Goal: Task Accomplishment & Management: Use online tool/utility

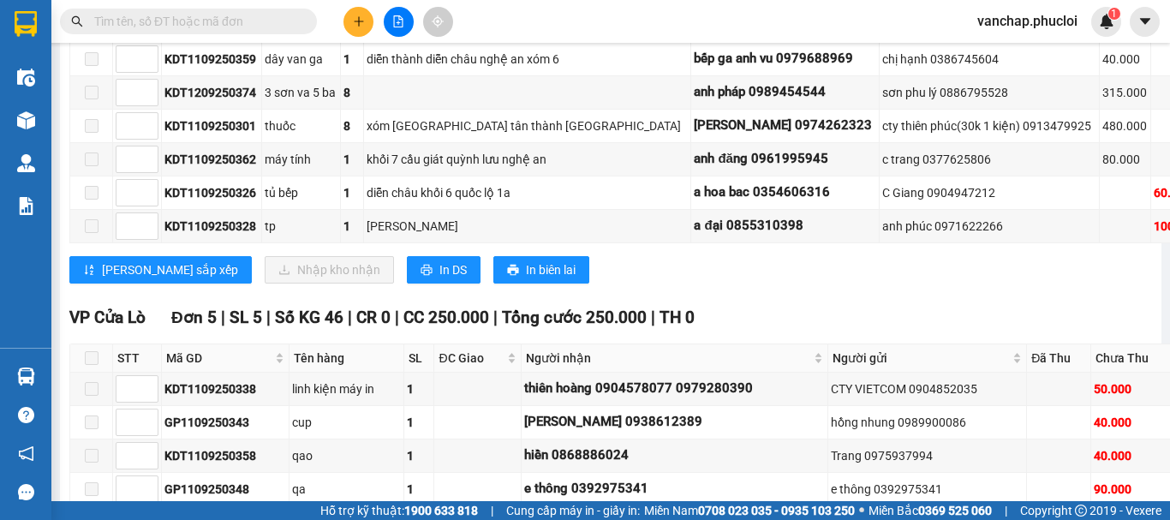
scroll to position [2288, 0]
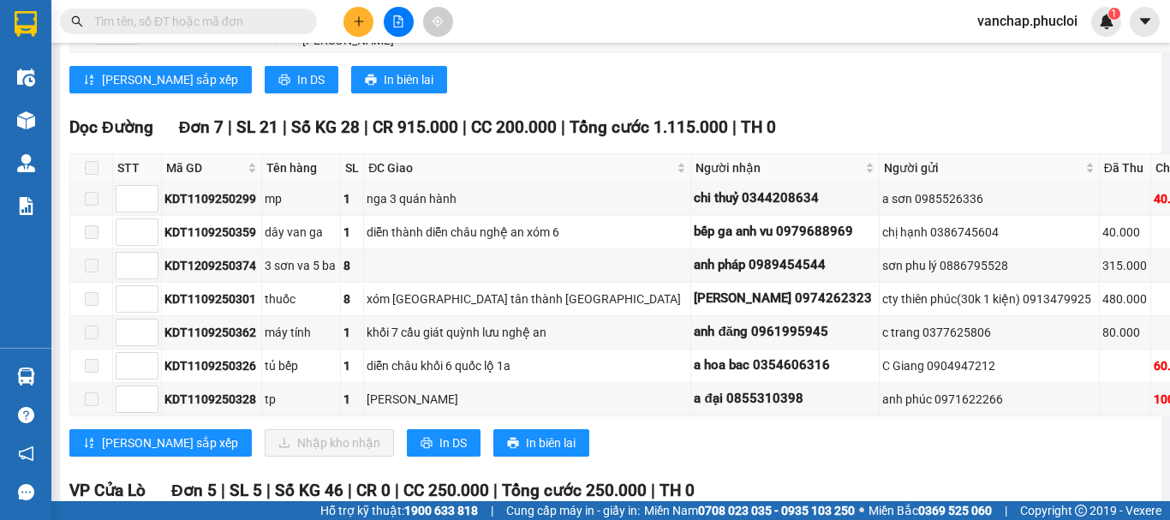
click at [392, 9] on button at bounding box center [399, 22] width 30 height 30
click at [395, 28] on button at bounding box center [399, 22] width 30 height 30
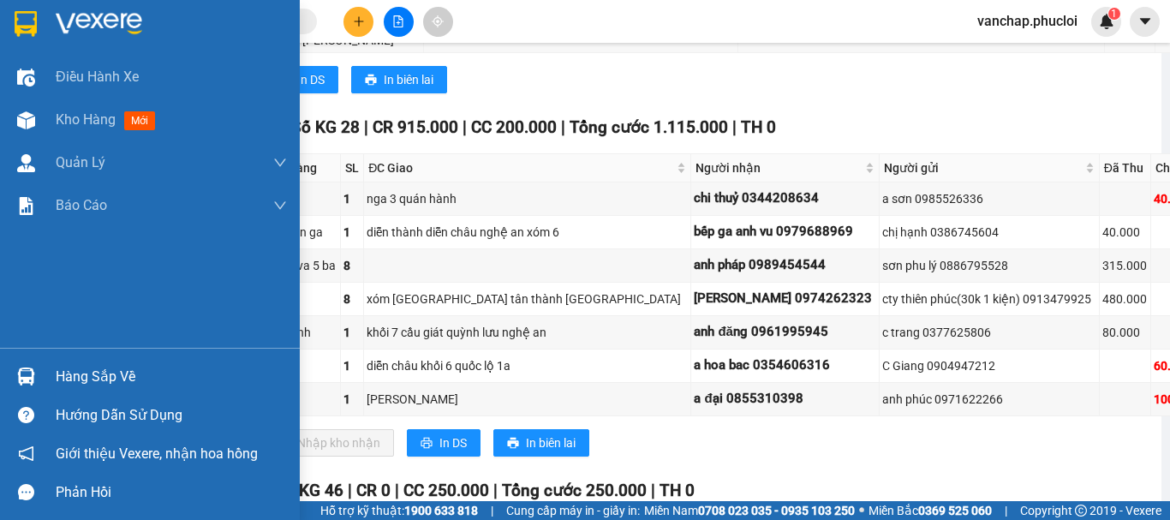
click at [94, 38] on div at bounding box center [150, 28] width 300 height 56
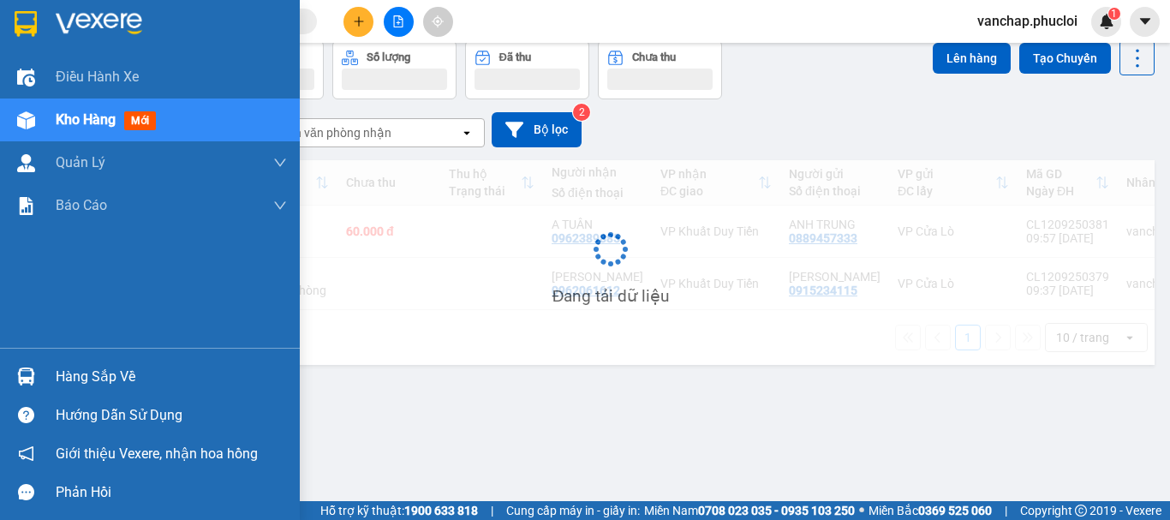
scroll to position [79, 0]
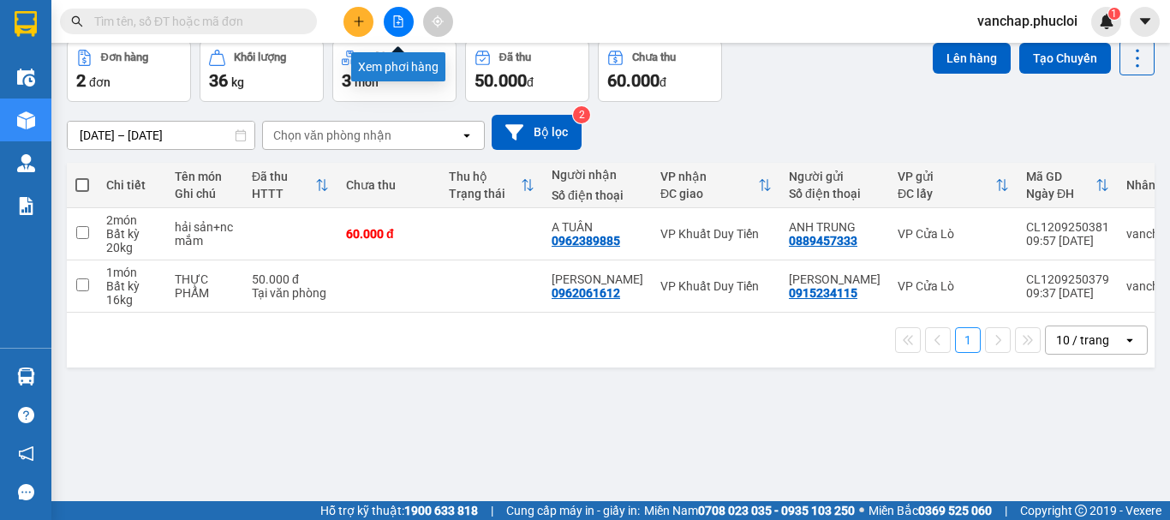
click at [390, 22] on button at bounding box center [399, 22] width 30 height 30
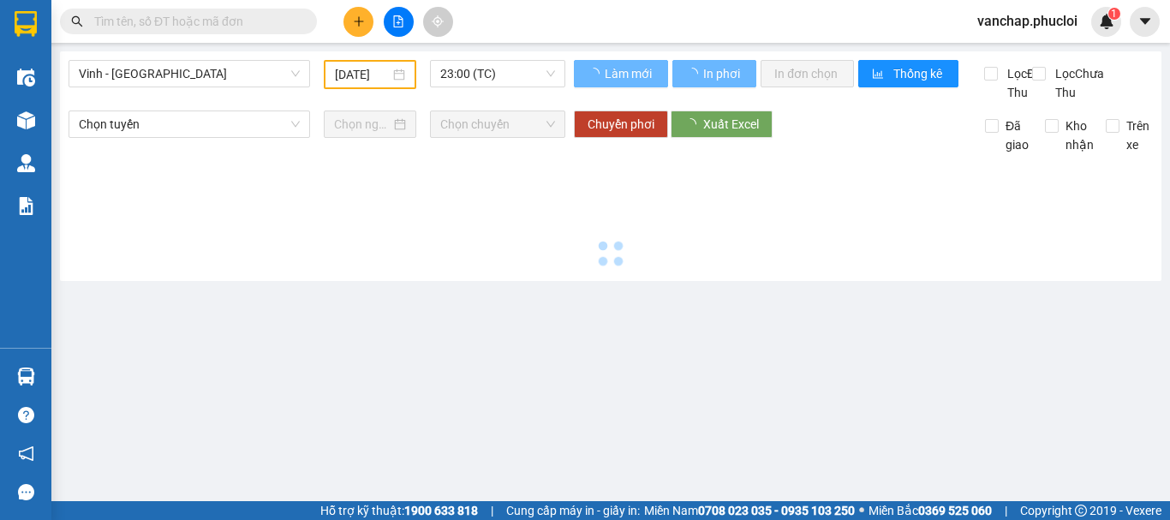
type input "[DATE]"
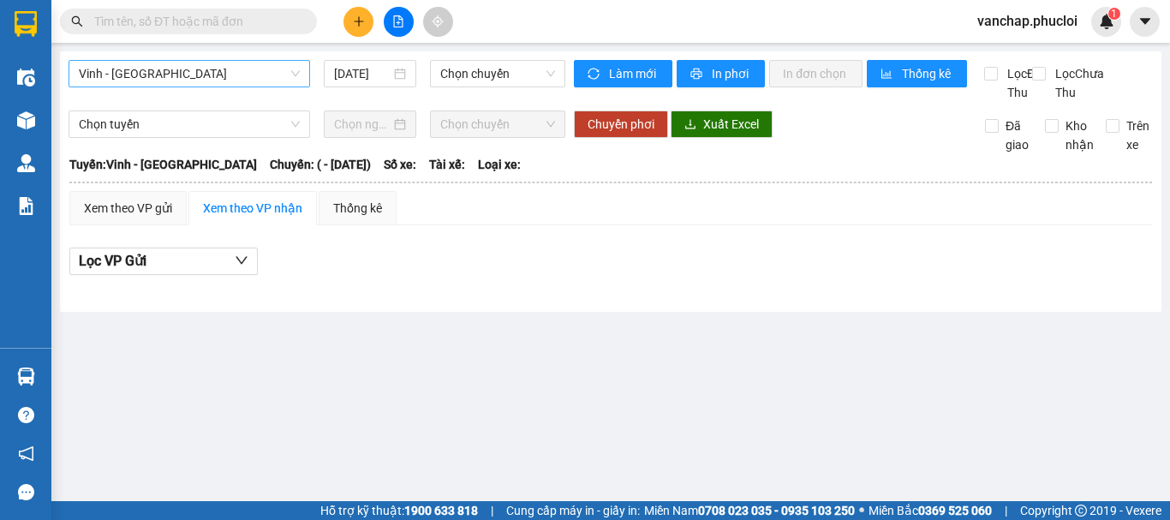
click at [242, 73] on span "Vinh - [GEOGRAPHIC_DATA]" at bounding box center [189, 74] width 221 height 26
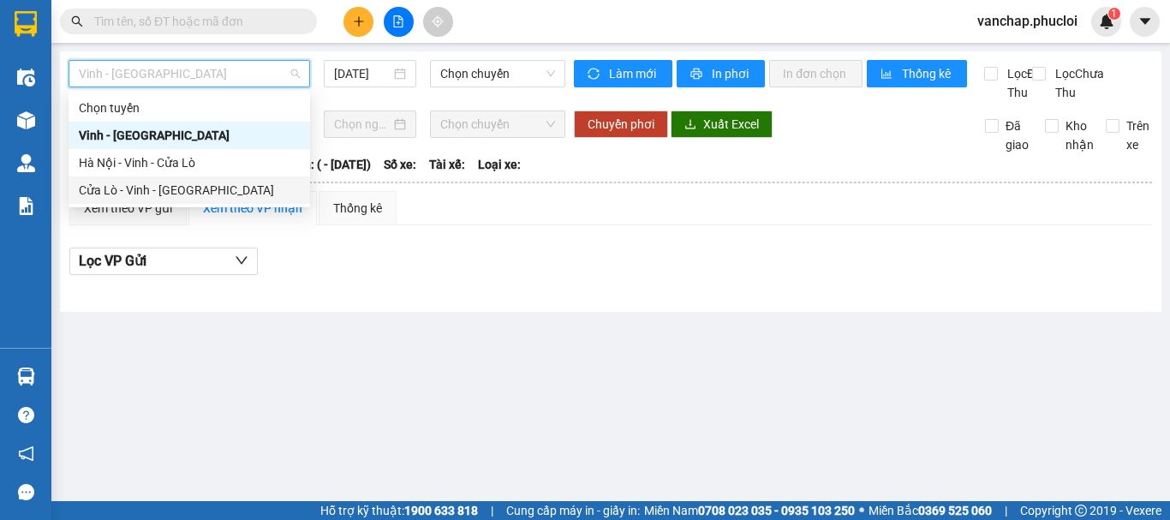
click at [244, 192] on div "Cửa Lò - Vinh - [GEOGRAPHIC_DATA]" at bounding box center [189, 190] width 221 height 19
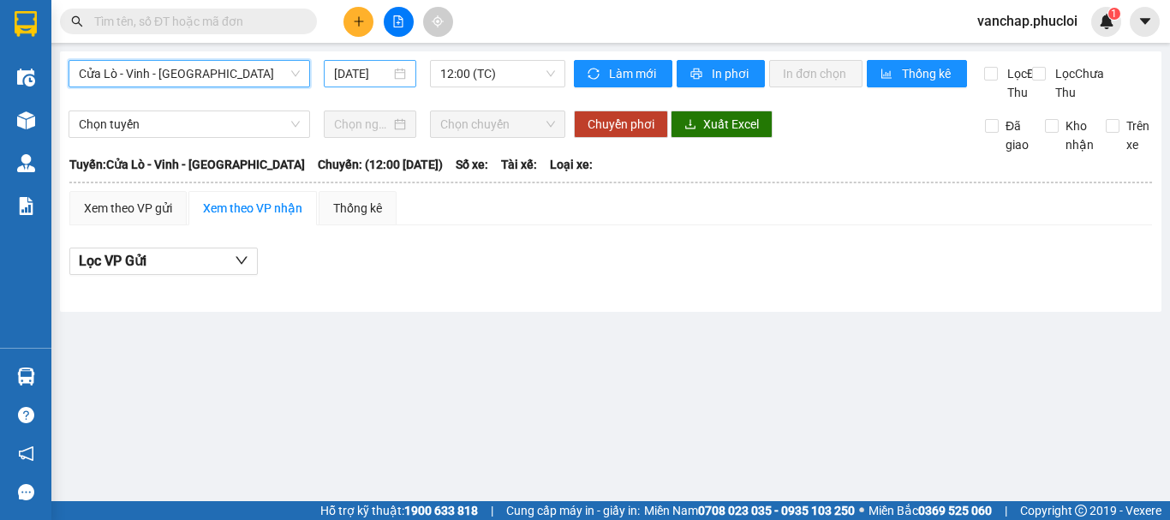
click at [360, 66] on input "[DATE]" at bounding box center [362, 73] width 57 height 19
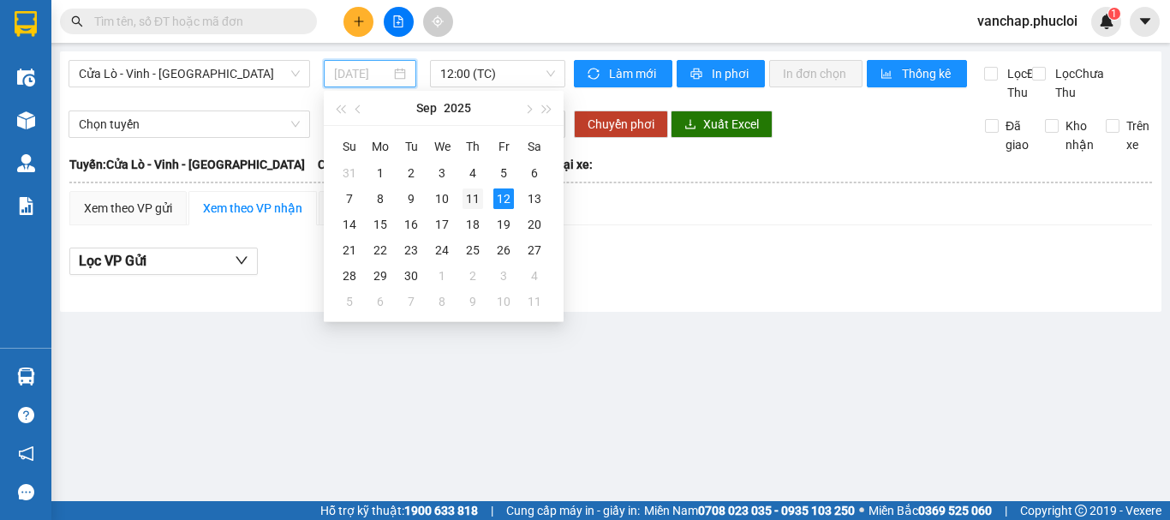
click at [474, 199] on div "11" at bounding box center [473, 198] width 21 height 21
type input "[DATE]"
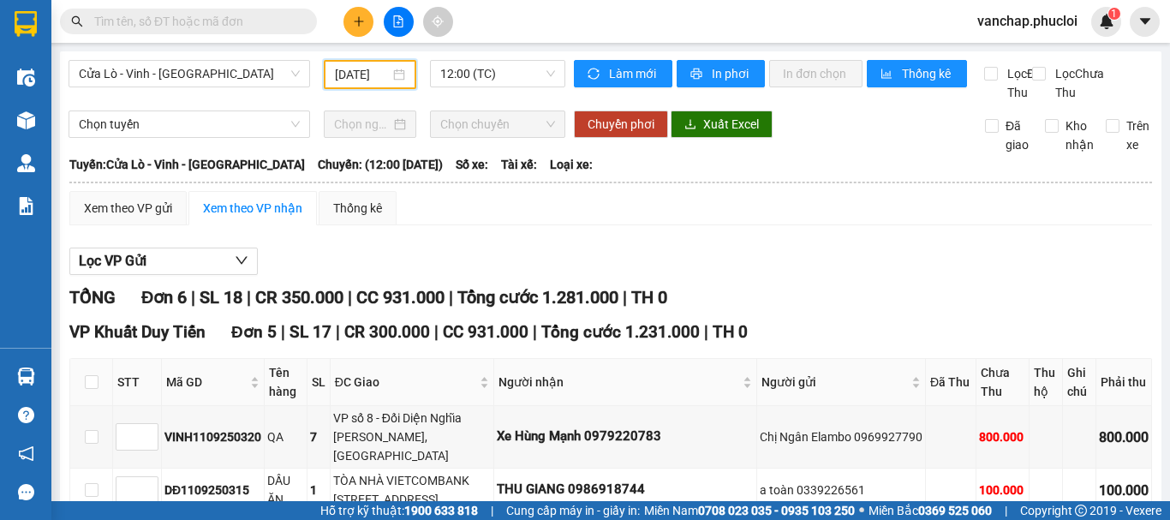
drag, startPoint x: 468, startPoint y: 72, endPoint x: 463, endPoint y: 87, distance: 16.3
click at [466, 72] on span "12:00 (TC)" at bounding box center [497, 74] width 115 height 26
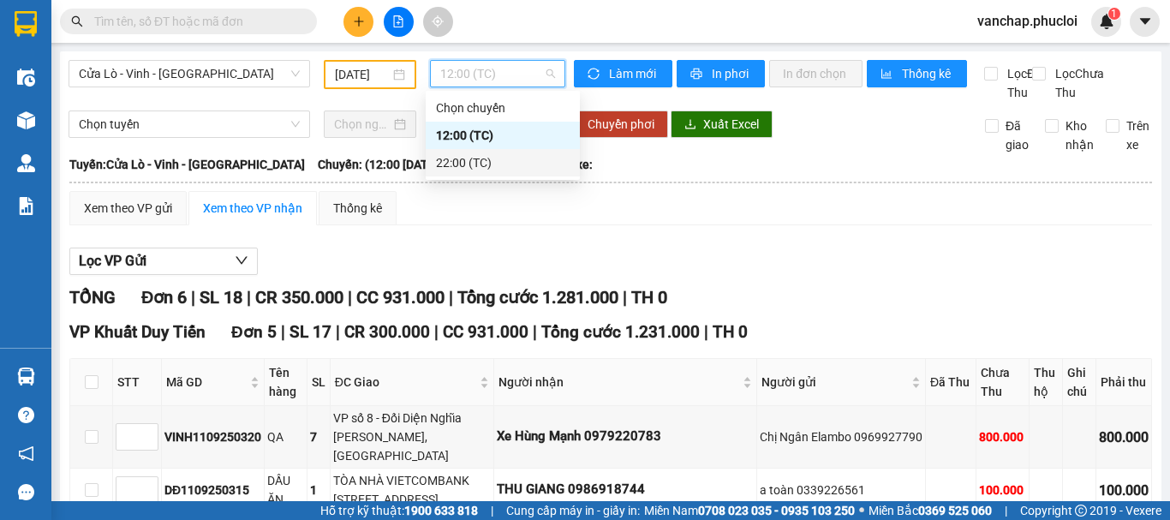
click at [460, 162] on div "22:00 (TC)" at bounding box center [503, 162] width 134 height 19
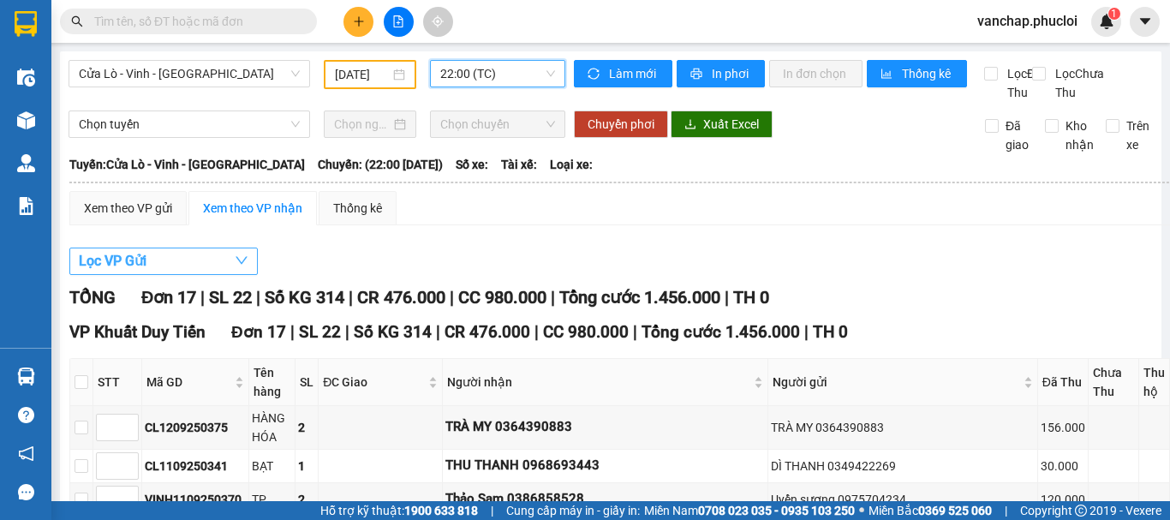
click at [155, 275] on button "Lọc VP Gửi" at bounding box center [163, 261] width 188 height 27
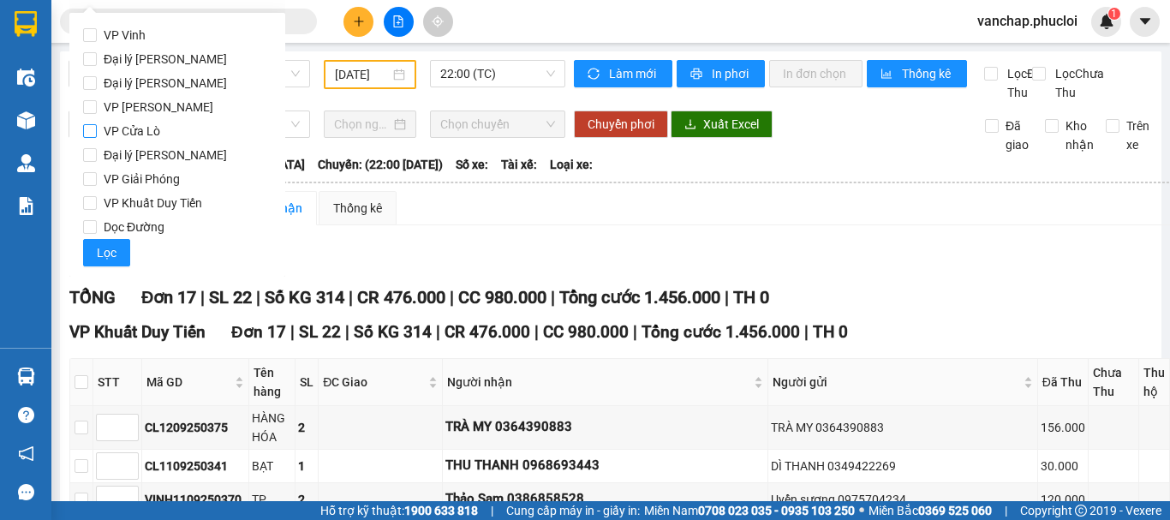
click at [152, 138] on span "VP Cửa Lò" at bounding box center [132, 131] width 70 height 24
click at [97, 138] on input "VP Cửa Lò" at bounding box center [90, 131] width 14 height 14
checkbox input "true"
click at [111, 257] on span "Lọc" at bounding box center [107, 252] width 20 height 19
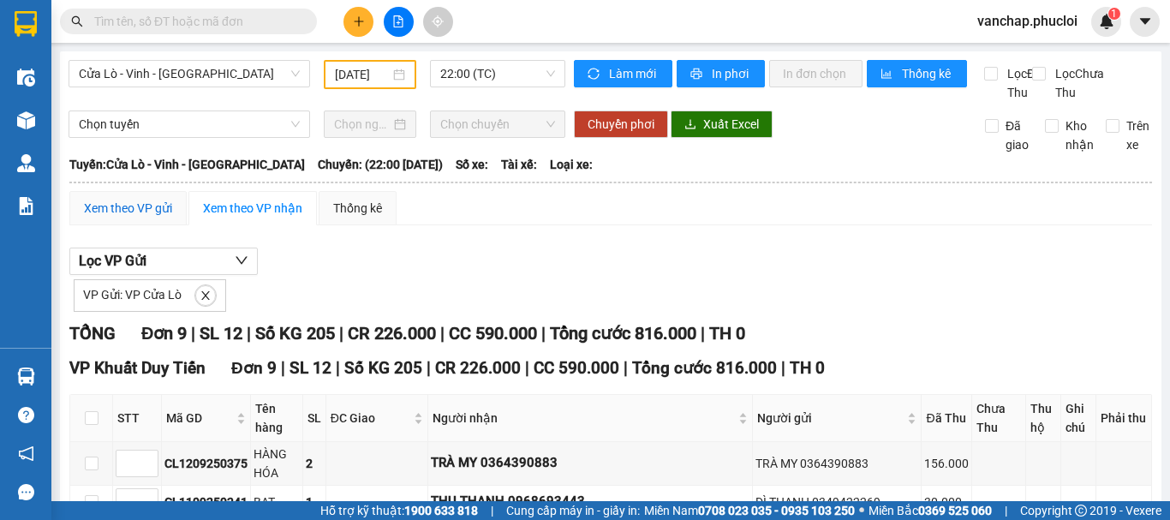
click at [121, 218] on div "Xem theo VP gửi" at bounding box center [128, 208] width 88 height 19
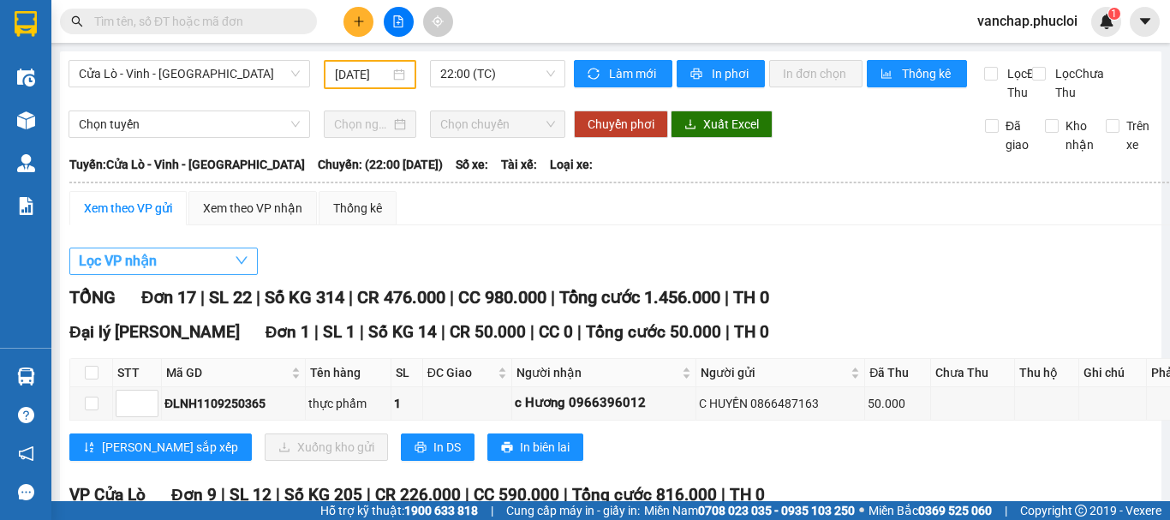
click at [211, 275] on button "Lọc VP nhận" at bounding box center [163, 261] width 188 height 27
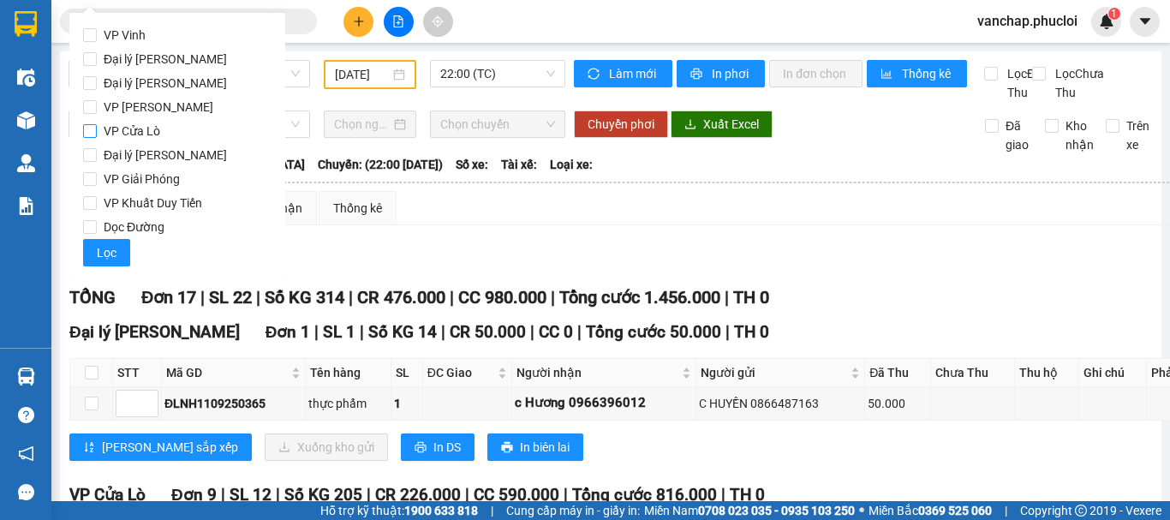
click at [131, 130] on span "VP Cửa Lò" at bounding box center [132, 131] width 70 height 24
click at [97, 130] on input "VP Cửa Lò" at bounding box center [90, 131] width 14 height 14
checkbox input "true"
click at [118, 254] on button "Lọc" at bounding box center [106, 252] width 47 height 27
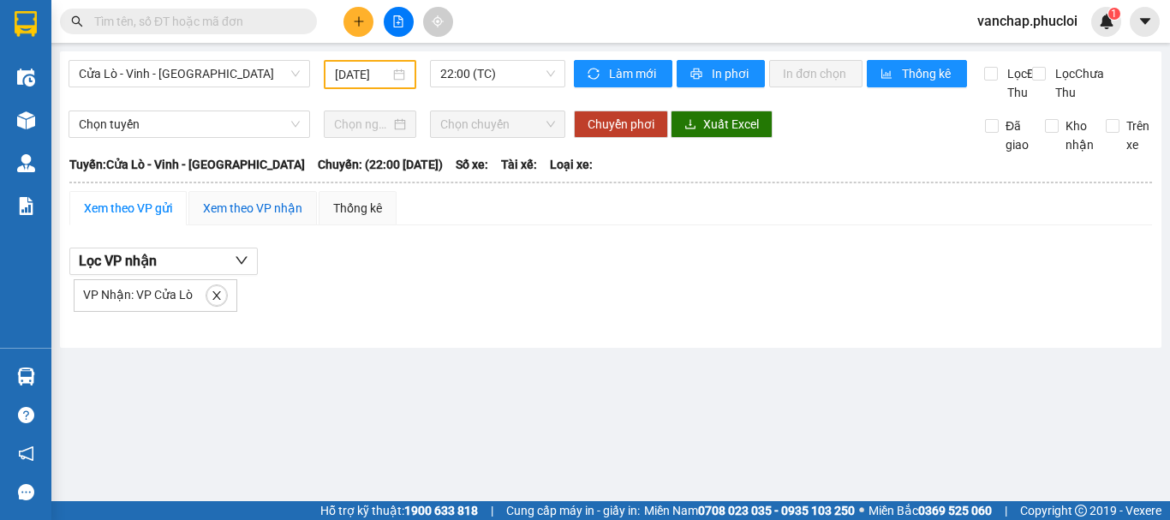
click at [243, 225] on div "Xem theo VP nhận" at bounding box center [252, 208] width 128 height 34
